Goal: Check status: Check status

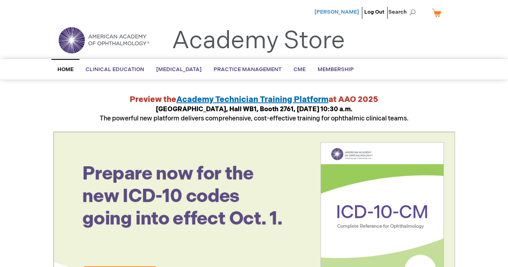
click at [344, 12] on span "[PERSON_NAME]" at bounding box center [337, 12] width 45 height 6
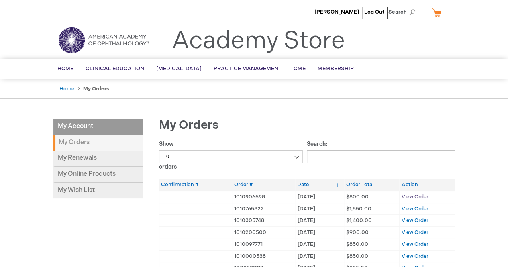
click at [412, 194] on span "View Order" at bounding box center [415, 197] width 27 height 6
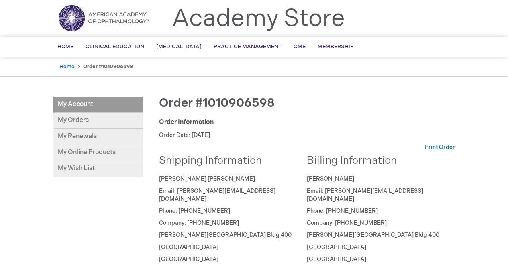
scroll to position [19, 0]
